Goal: Check status: Check status

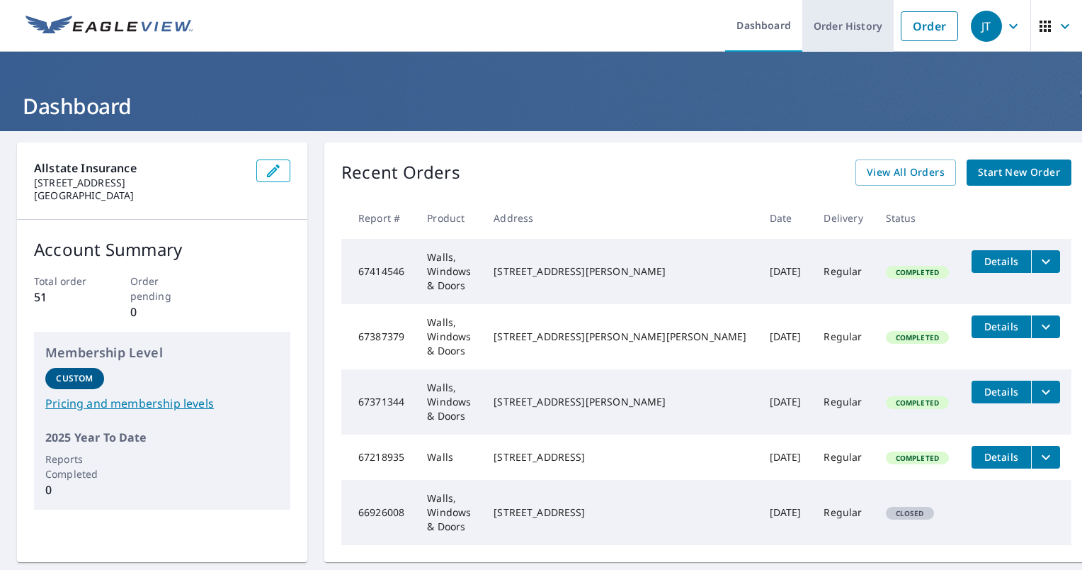
click at [855, 25] on link "Order History" at bounding box center [848, 26] width 91 height 52
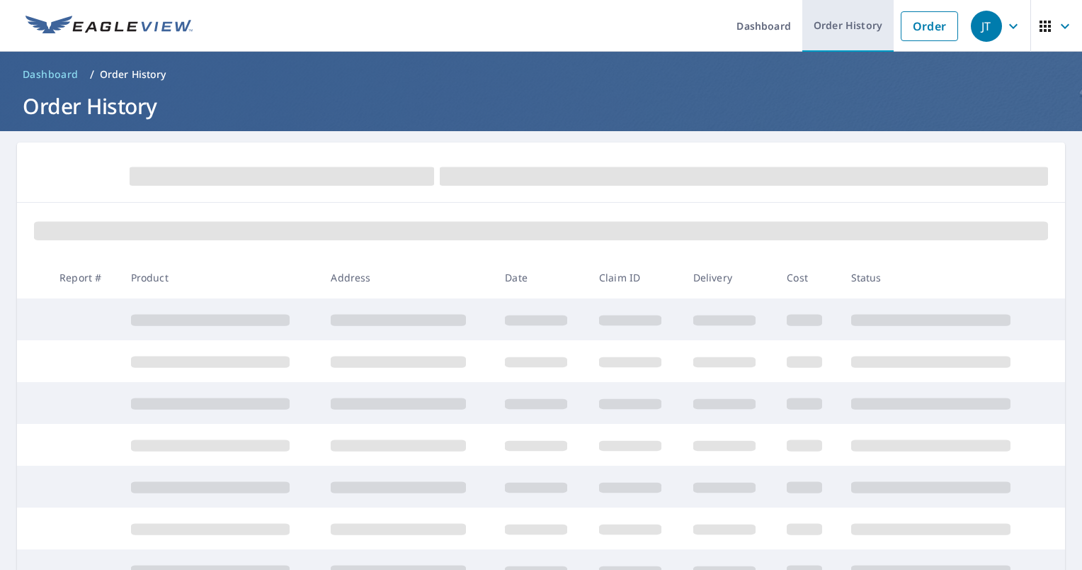
click at [839, 26] on link "Order History" at bounding box center [848, 26] width 91 height 52
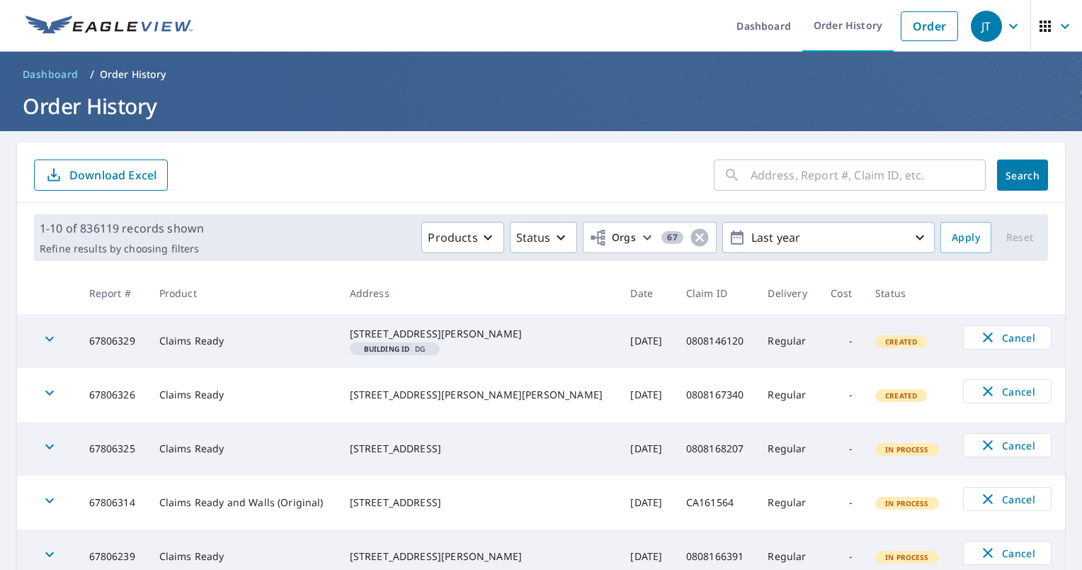
click at [776, 175] on input "text" at bounding box center [868, 175] width 235 height 40
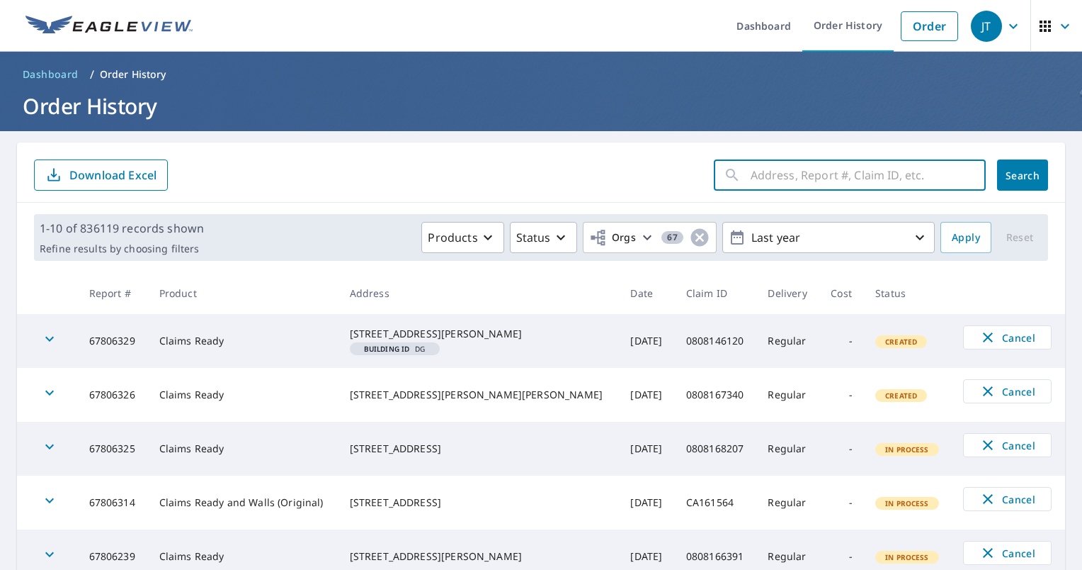
paste input "0808146237"
type input "0808146237"
click at [1021, 179] on span "Search" at bounding box center [1023, 175] width 28 height 13
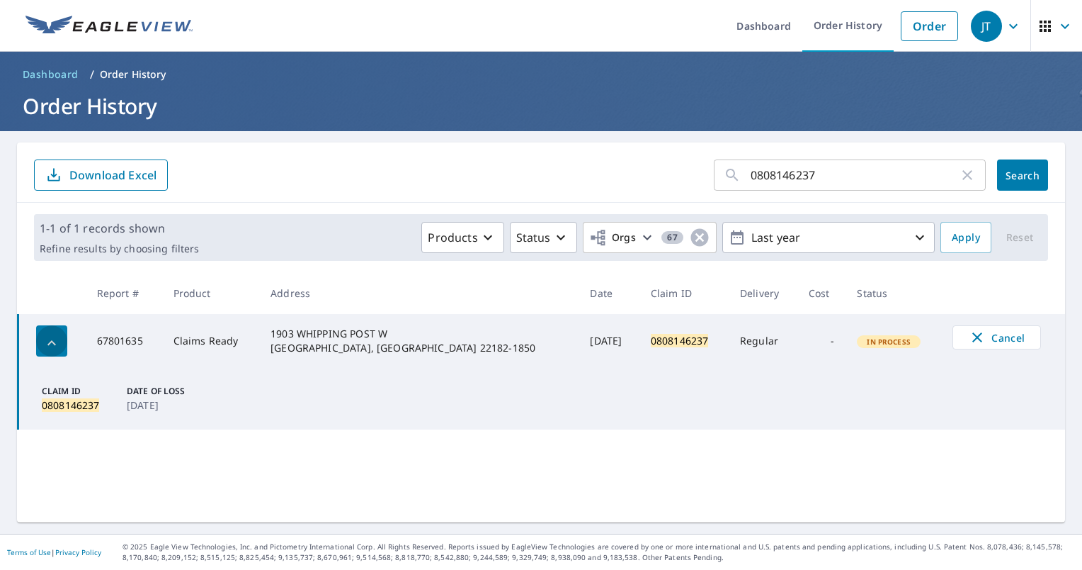
click at [62, 339] on div "button" at bounding box center [51, 340] width 31 height 31
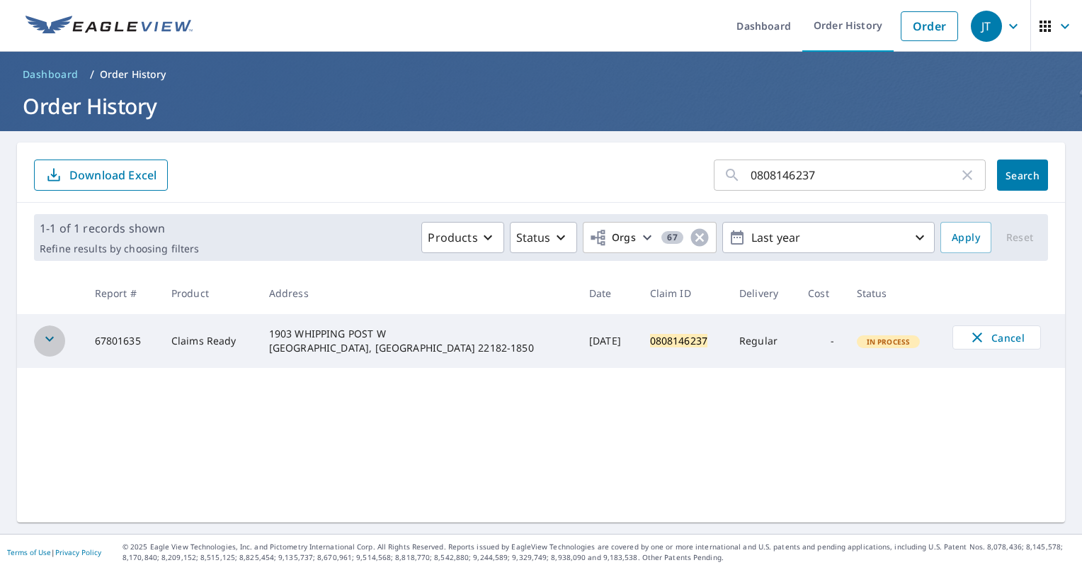
click at [58, 338] on div "button" at bounding box center [49, 340] width 31 height 31
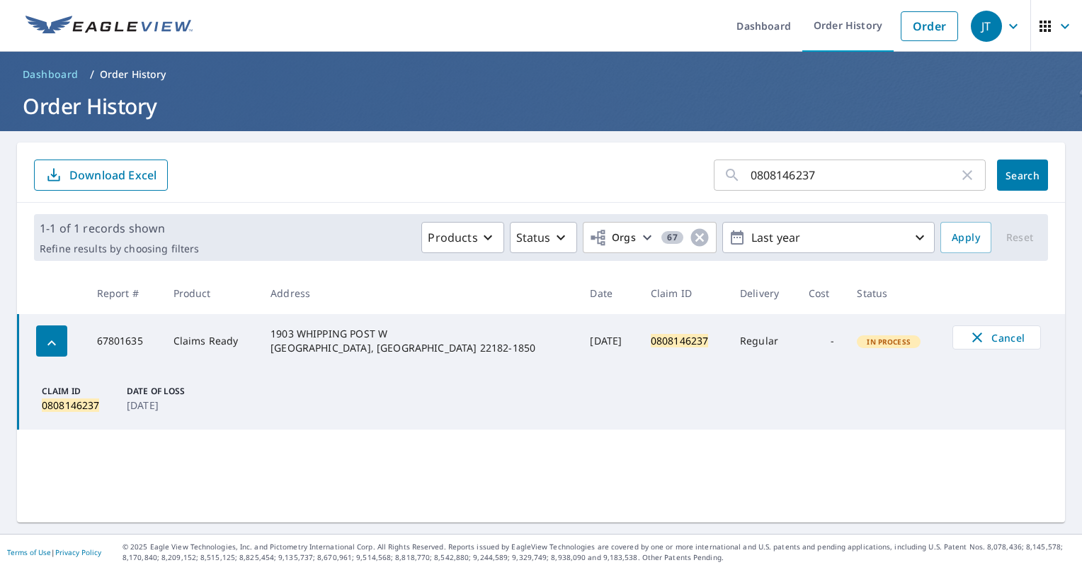
click at [245, 346] on td "Claims Ready" at bounding box center [211, 341] width 98 height 54
click at [316, 340] on div "1903 WHIPPING POST W [GEOGRAPHIC_DATA], [GEOGRAPHIC_DATA] 22182-1850" at bounding box center [419, 341] width 297 height 28
